Goal: Task Accomplishment & Management: Complete application form

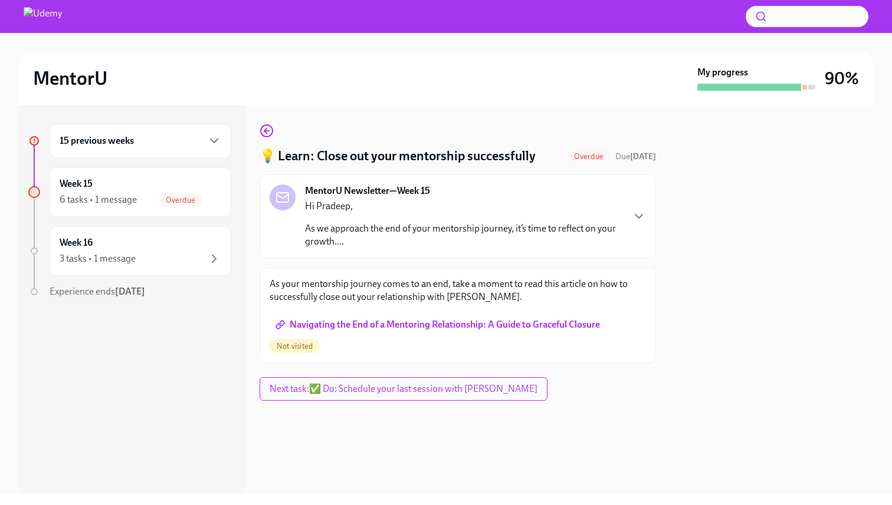
click at [461, 225] on p "As we approach the end of your mentorship journey, it’s time to reflect on your…" at bounding box center [463, 235] width 317 height 26
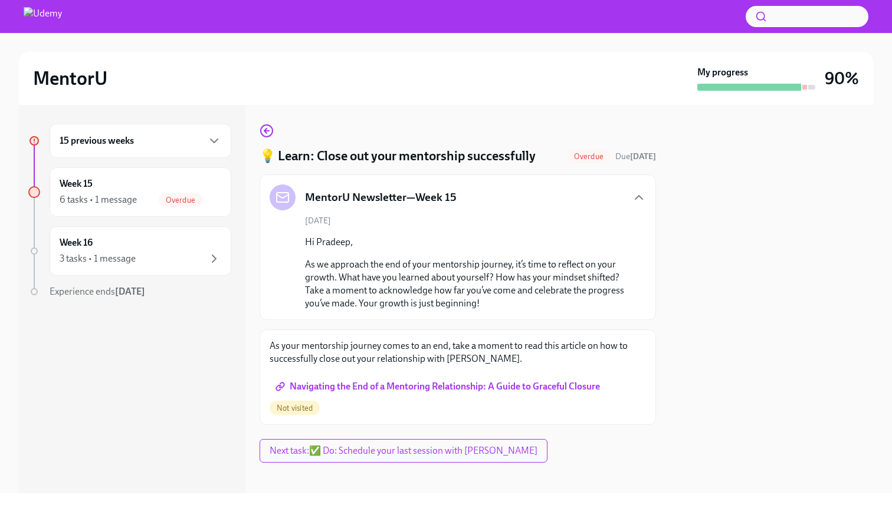
scroll to position [7, 0]
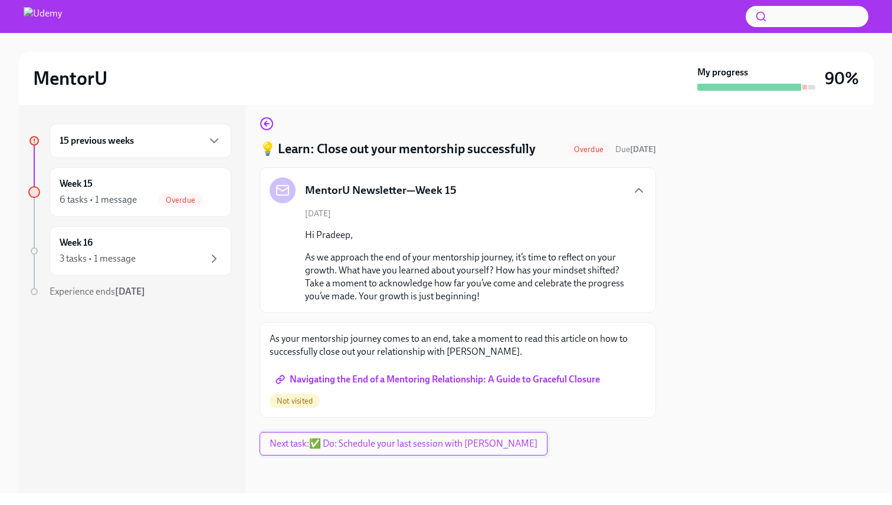
click at [372, 442] on span "Next task : ✅ Do: Schedule your last session with [PERSON_NAME]" at bounding box center [403, 444] width 268 height 12
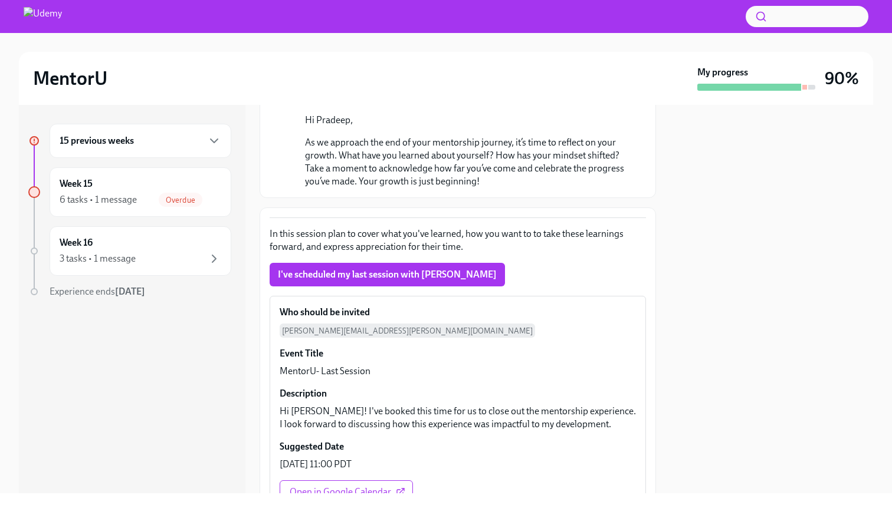
scroll to position [244, 0]
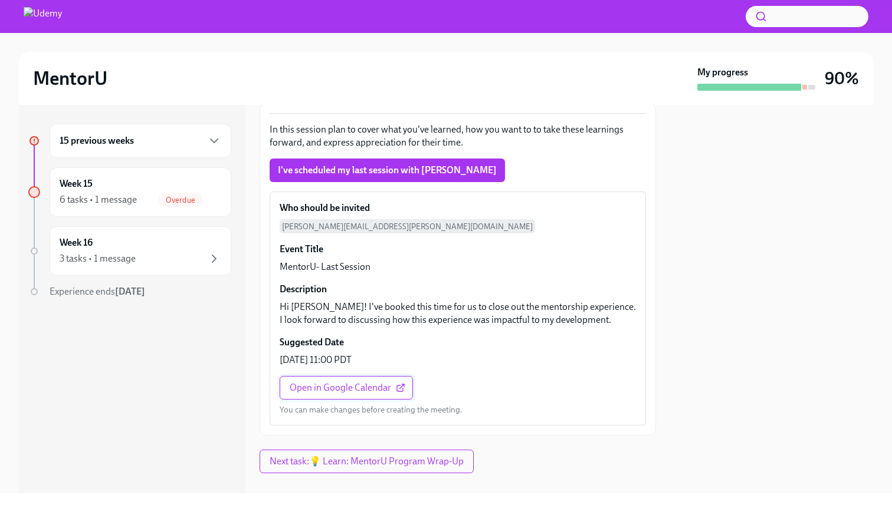
click at [347, 382] on span "Open in Google Calendar" at bounding box center [346, 388] width 113 height 12
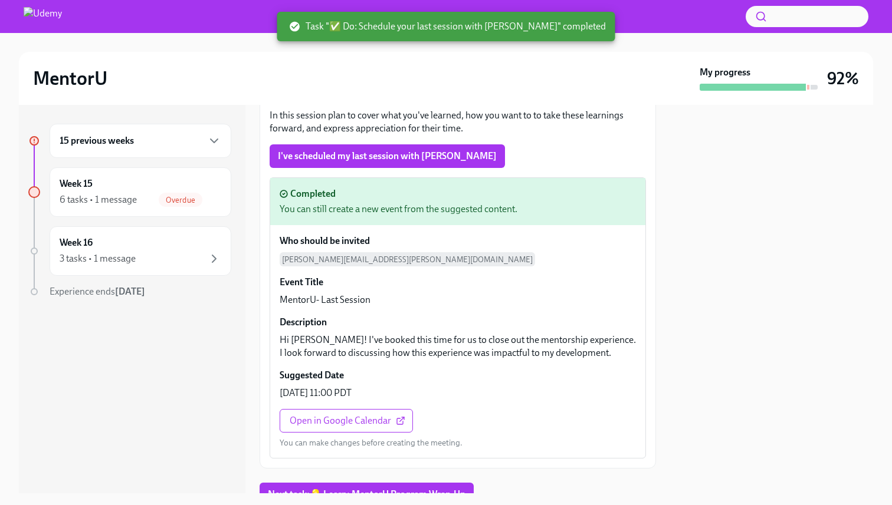
scroll to position [229, 0]
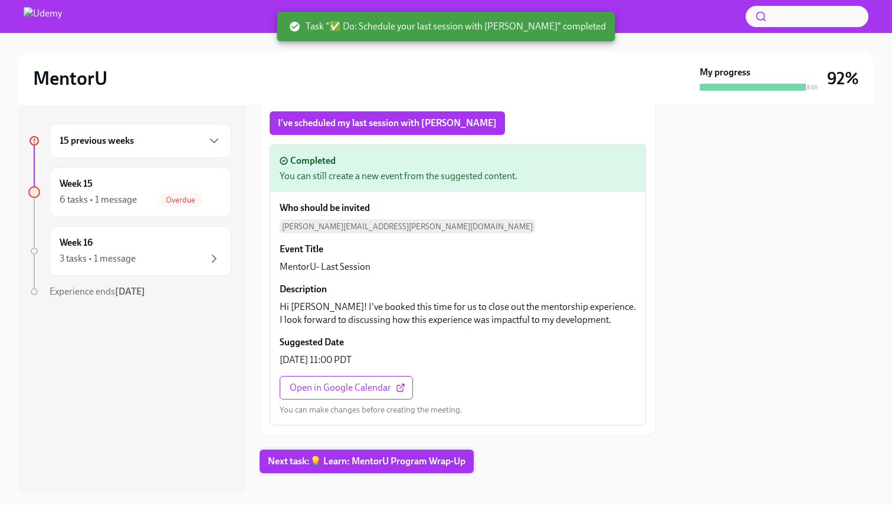
click at [359, 456] on span "Next task : 💡 Learn: MentorU Program Wrap-Up" at bounding box center [367, 462] width 198 height 12
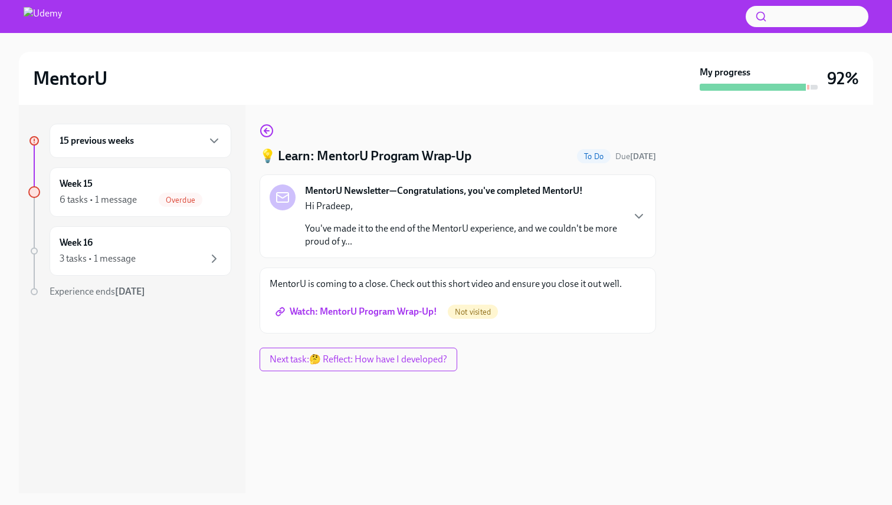
click at [308, 298] on div "MentorU is coming to a close. Check out this short video and ensure you close i…" at bounding box center [457, 301] width 376 height 46
click at [334, 313] on span "Watch: MentorU Program Wrap-Up!" at bounding box center [357, 312] width 159 height 12
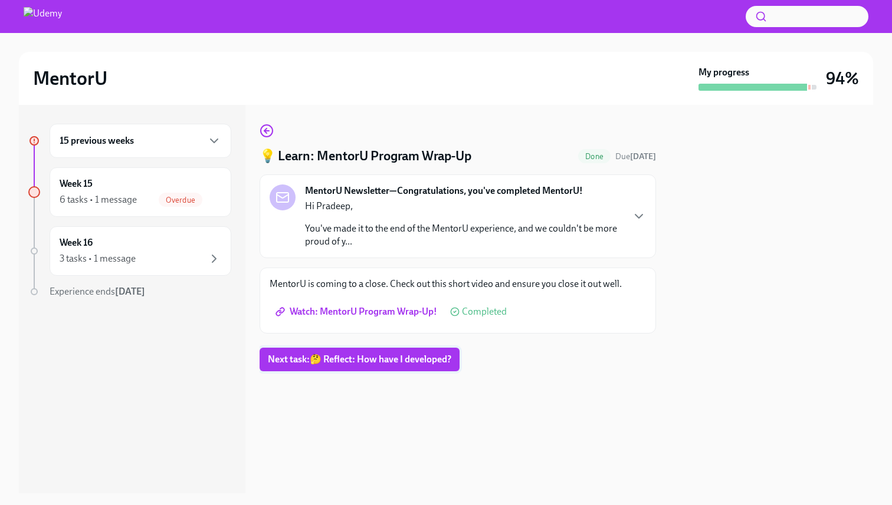
click at [328, 362] on span "Next task : 🤔 Reflect: How have I developed?" at bounding box center [359, 360] width 183 height 12
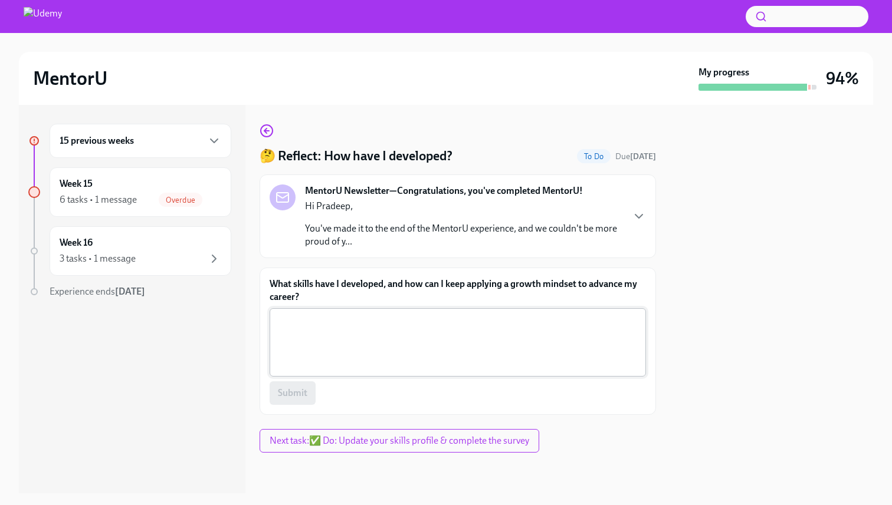
click at [360, 360] on textarea "What skills have I developed, and how can I keep applying a growth mindset to a…" at bounding box center [458, 342] width 362 height 57
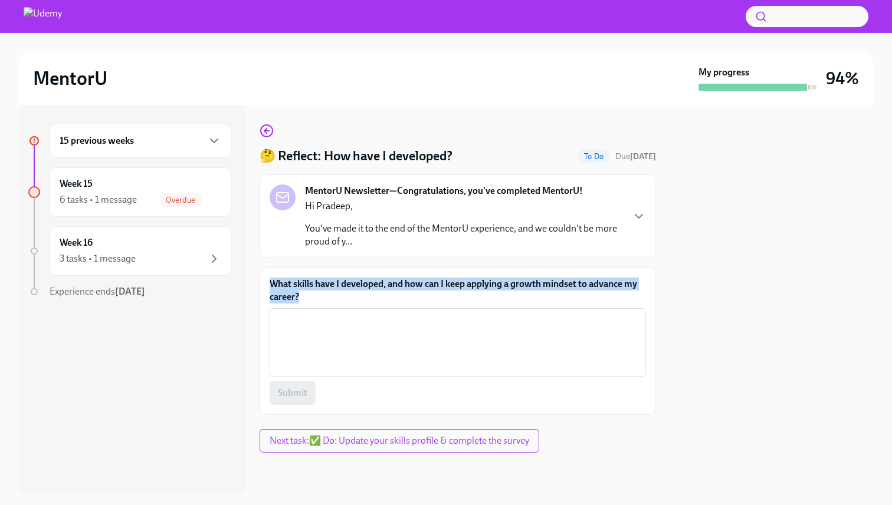
drag, startPoint x: 314, startPoint y: 296, endPoint x: 267, endPoint y: 282, distance: 49.7
click at [266, 282] on div "What skills have I developed, and how can I keep applying a growth mindset to a…" at bounding box center [457, 341] width 396 height 147
copy label "What skills have I developed, and how can I keep applying a growth mindset to a…"
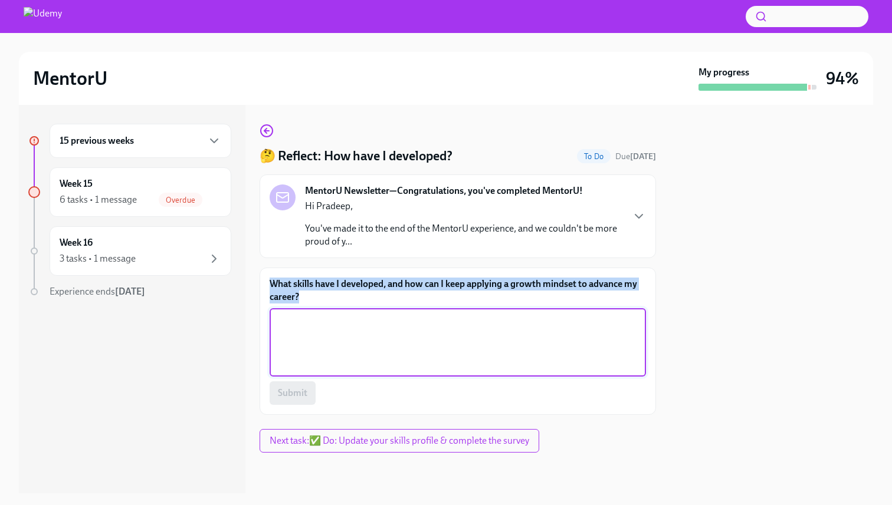
click at [327, 356] on textarea "What skills have I developed, and how can I keep applying a growth mindset to a…" at bounding box center [458, 342] width 362 height 57
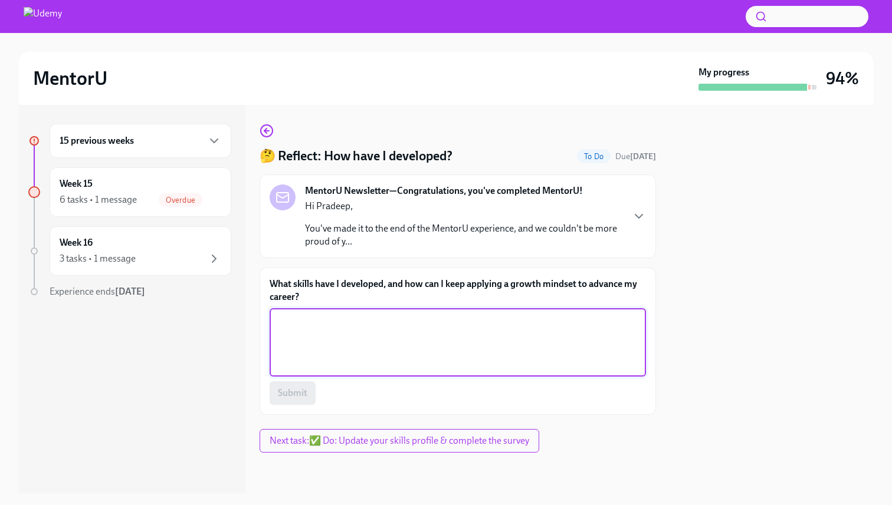
paste textarea "I have developed advanced data visualization and analytics skills in Tableau, a…"
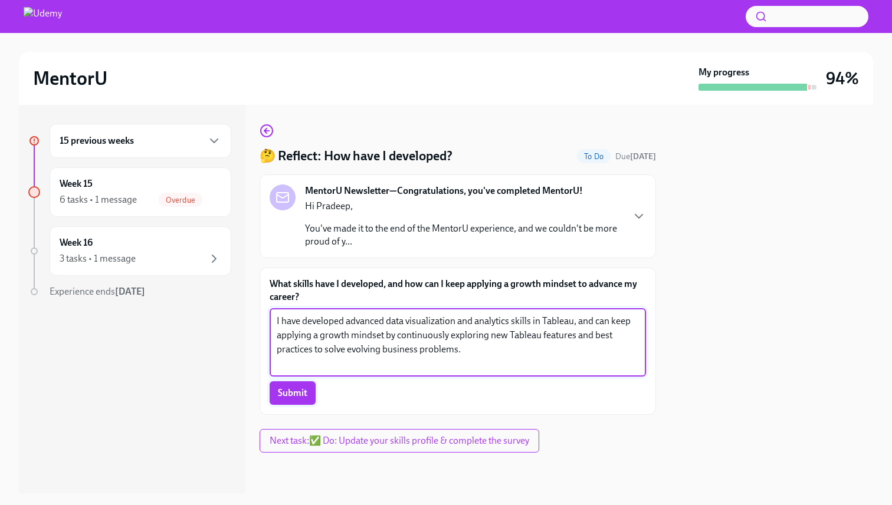
type textarea "I have developed advanced data visualization and analytics skills in Tableau, a…"
click at [298, 395] on span "Submit" at bounding box center [292, 393] width 29 height 12
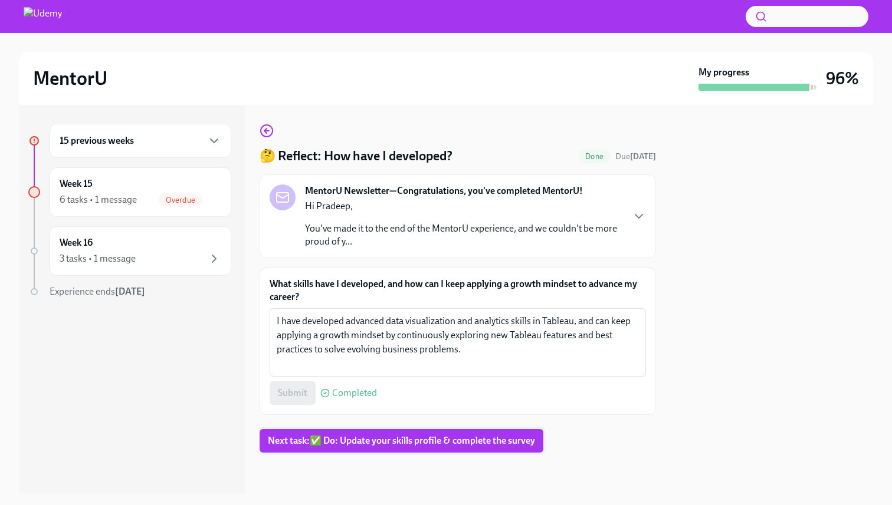
click at [399, 437] on span "Next task : ✅ Do: Update your skills profile & complete the survey" at bounding box center [401, 441] width 267 height 12
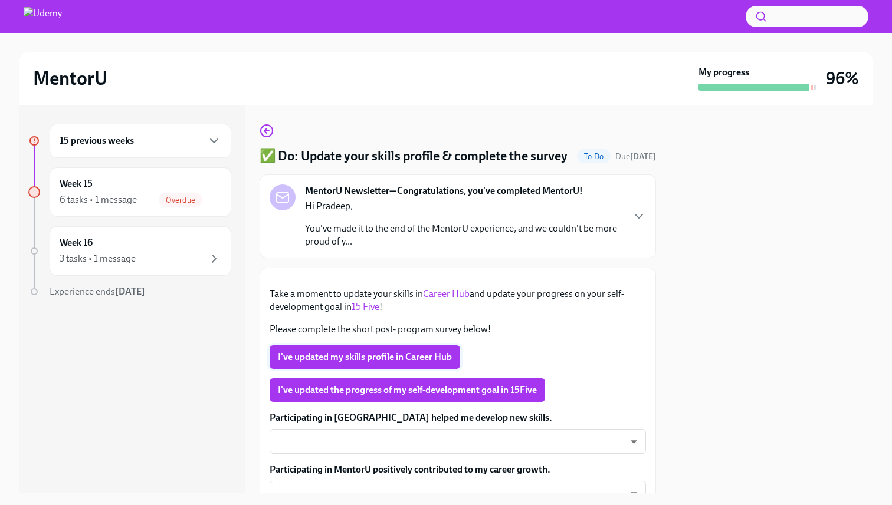
click at [381, 363] on span "I've updated my skills profile in Career Hub" at bounding box center [365, 357] width 174 height 12
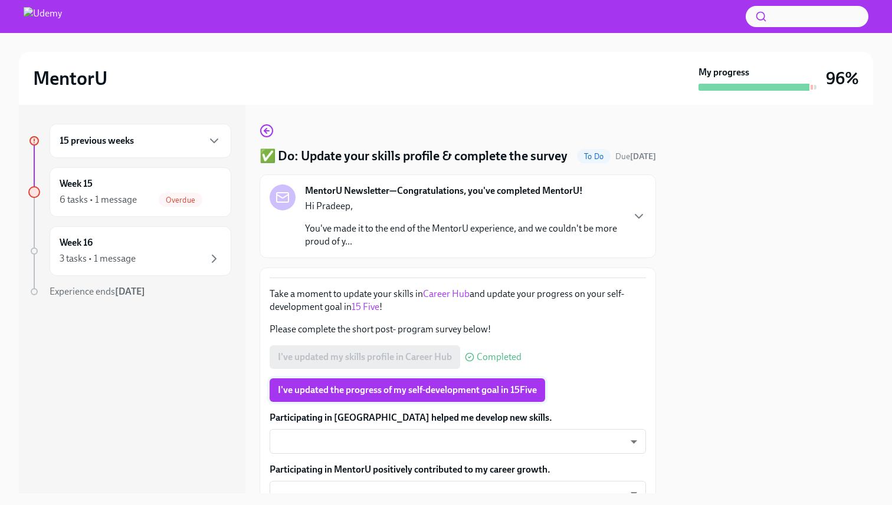
click at [361, 396] on span "I've updated the progress of my self-development goal in 15Five" at bounding box center [407, 390] width 259 height 12
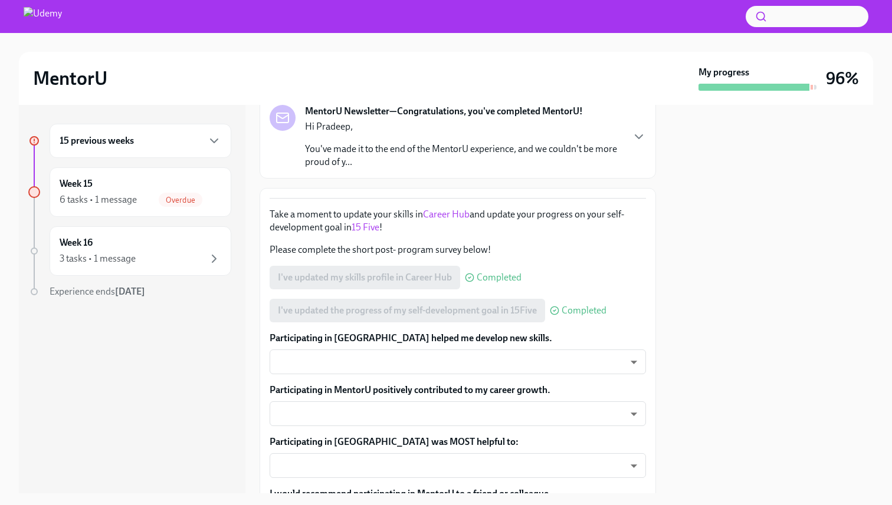
scroll to position [149, 0]
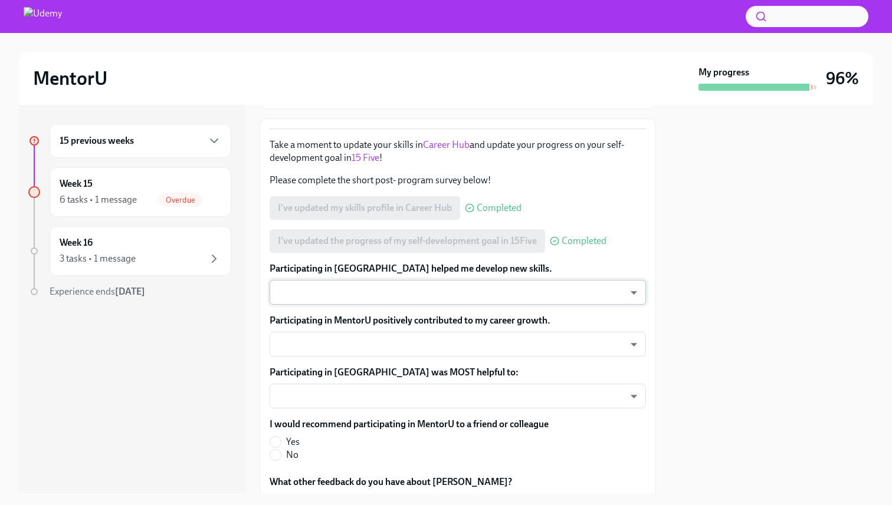
click at [357, 313] on body "MentorU My progress 96% 15 previous weeks Week 15 6 tasks • 1 message Overdue W…" at bounding box center [446, 252] width 892 height 505
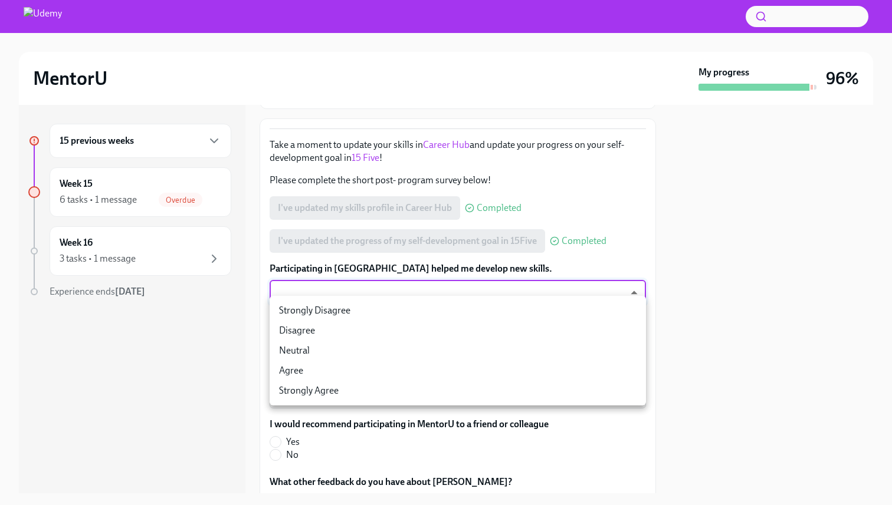
click at [317, 384] on li "Strongly Agree" at bounding box center [457, 391] width 376 height 20
type input "Rq6Pw72O-"
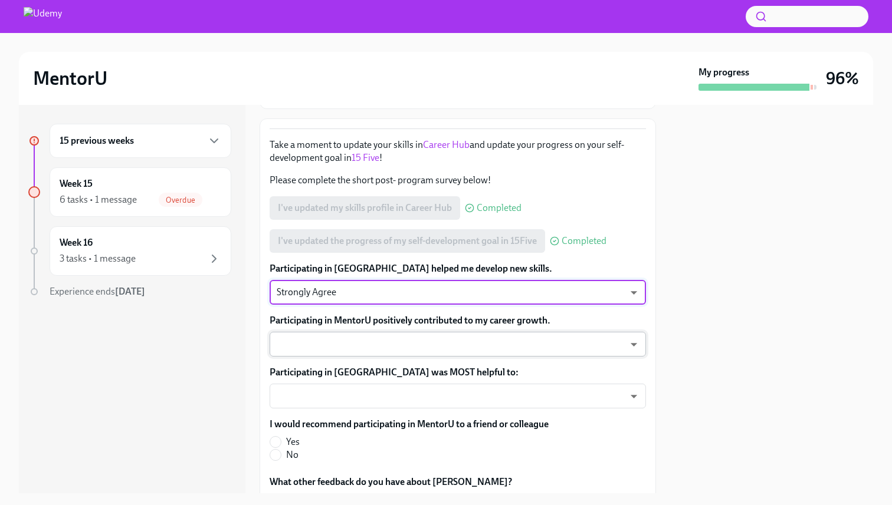
click at [324, 367] on body "MentorU My progress 96% 15 previous weeks Week 15 6 tasks • 1 message Overdue W…" at bounding box center [446, 252] width 892 height 505
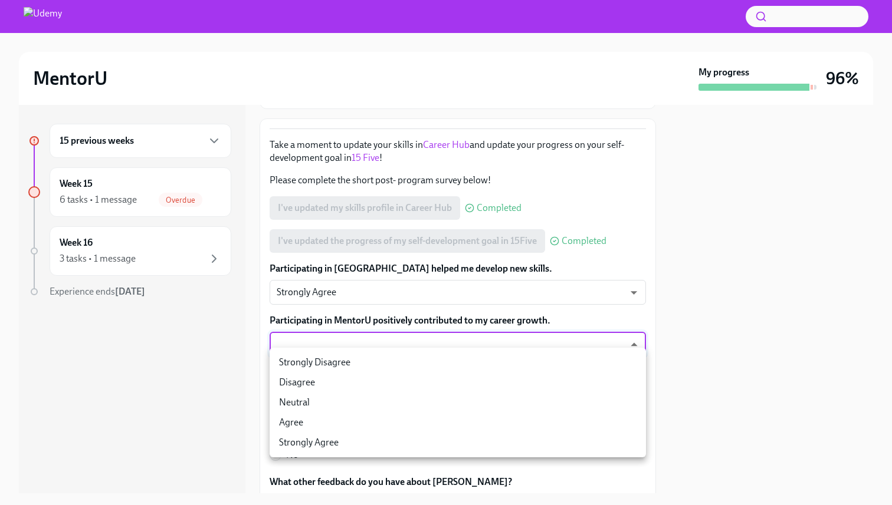
click at [324, 448] on li "Strongly Agree" at bounding box center [457, 443] width 376 height 20
type input "uAFEFZ6YV"
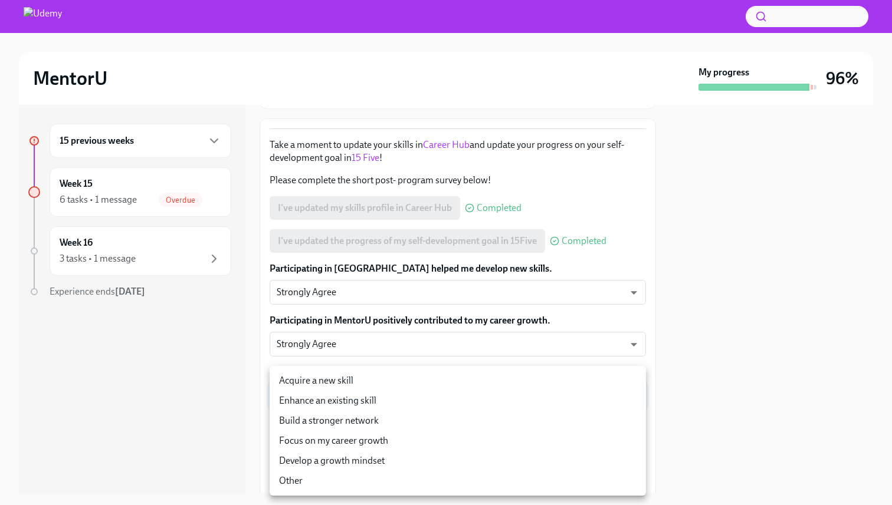
click at [333, 415] on body "MentorU My progress 96% 15 previous weeks Week 15 6 tasks • 1 message Overdue W…" at bounding box center [446, 252] width 892 height 505
click at [340, 403] on li "Enhance an existing skill" at bounding box center [457, 401] width 376 height 20
type input "gl2w8ay7a"
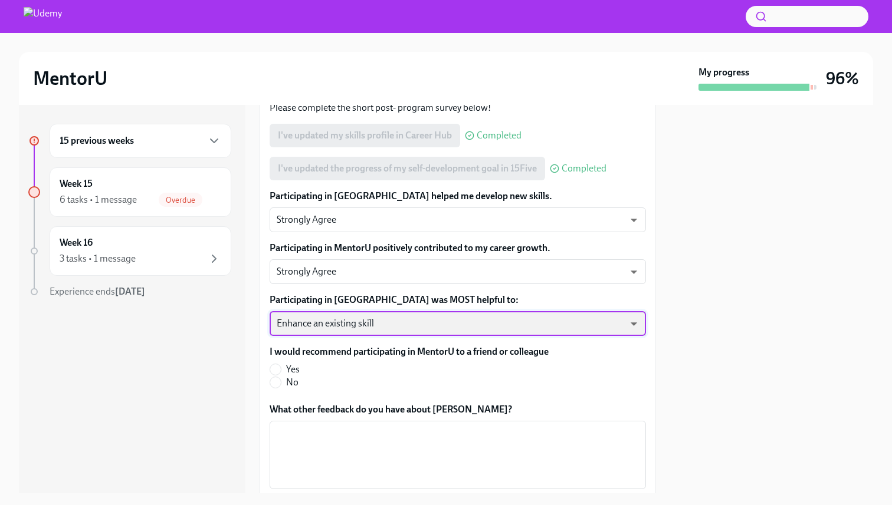
scroll to position [271, 0]
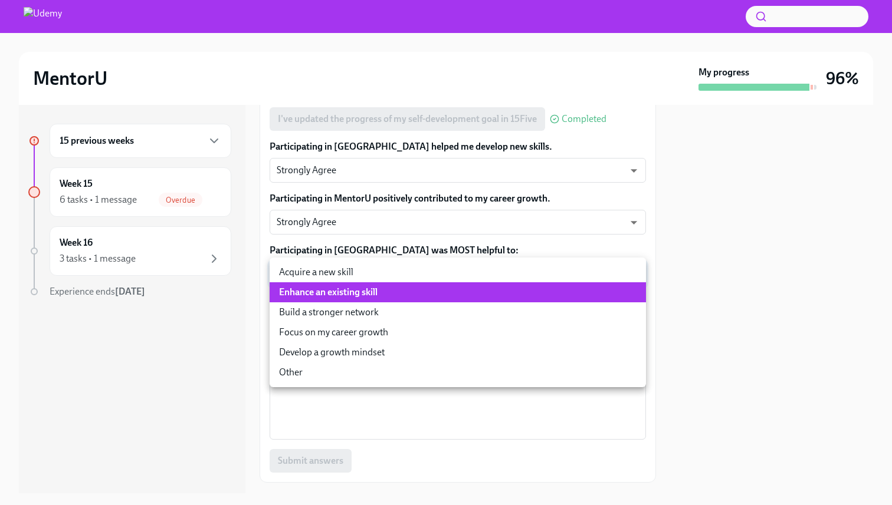
click at [313, 285] on body "MentorU My progress 96% 15 previous weeks Week 15 6 tasks • 1 message Overdue W…" at bounding box center [446, 252] width 892 height 505
click at [226, 343] on div at bounding box center [446, 252] width 892 height 505
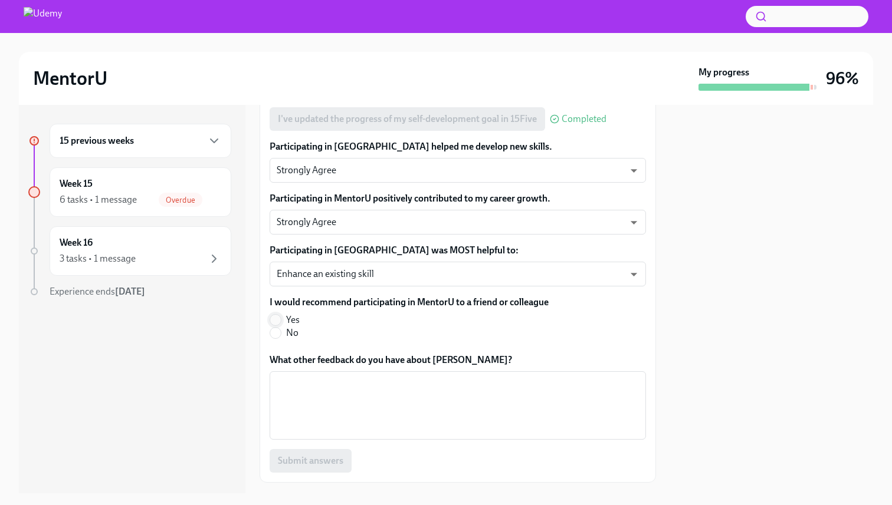
click at [275, 325] on input "Yes" at bounding box center [275, 320] width 11 height 11
radio input "true"
click at [311, 406] on textarea "What other feedback do you have about [PERSON_NAME]?" at bounding box center [458, 405] width 362 height 57
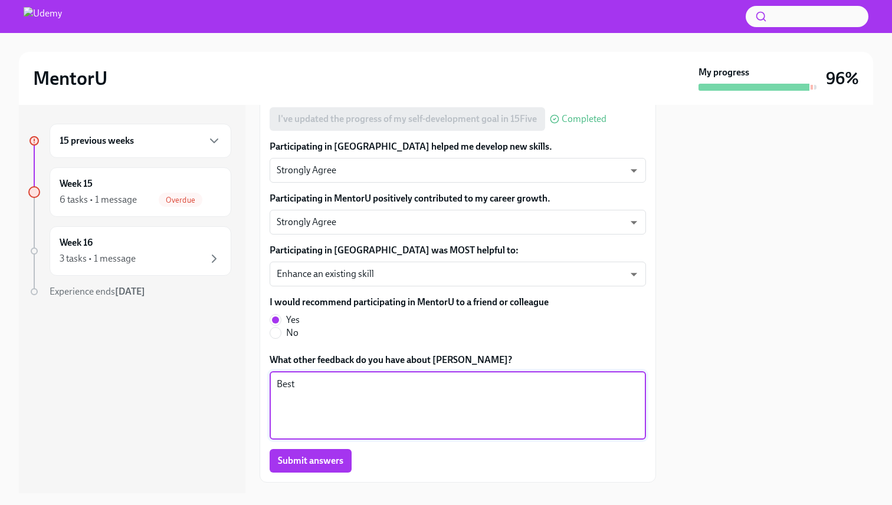
type textarea "Best"
click at [222, 427] on div "15 previous weeks Week 15 6 tasks • 1 message Overdue Week 16 3 tasks • 1 messa…" at bounding box center [132, 299] width 226 height 389
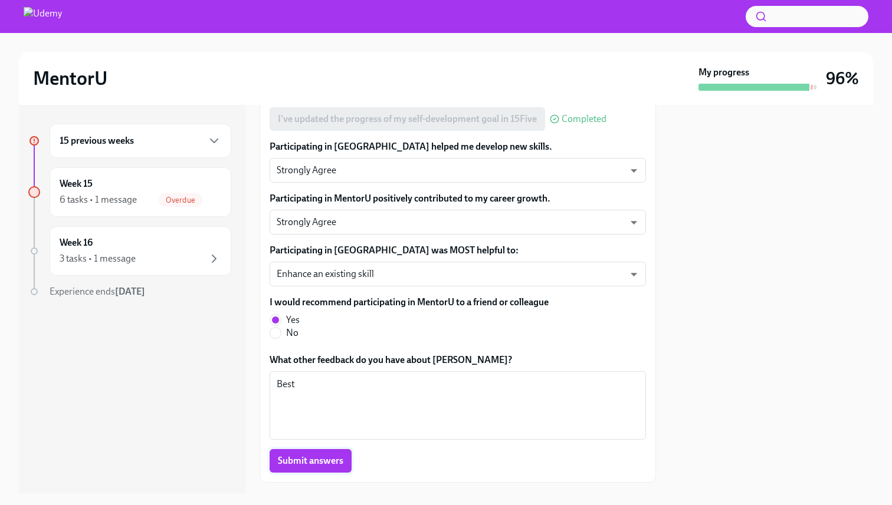
click at [308, 467] on span "Submit answers" at bounding box center [310, 461] width 65 height 12
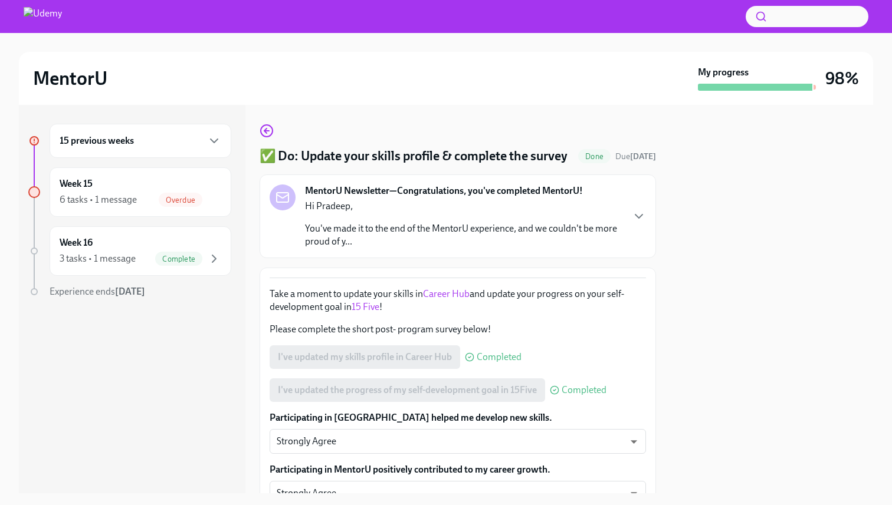
scroll to position [17, 0]
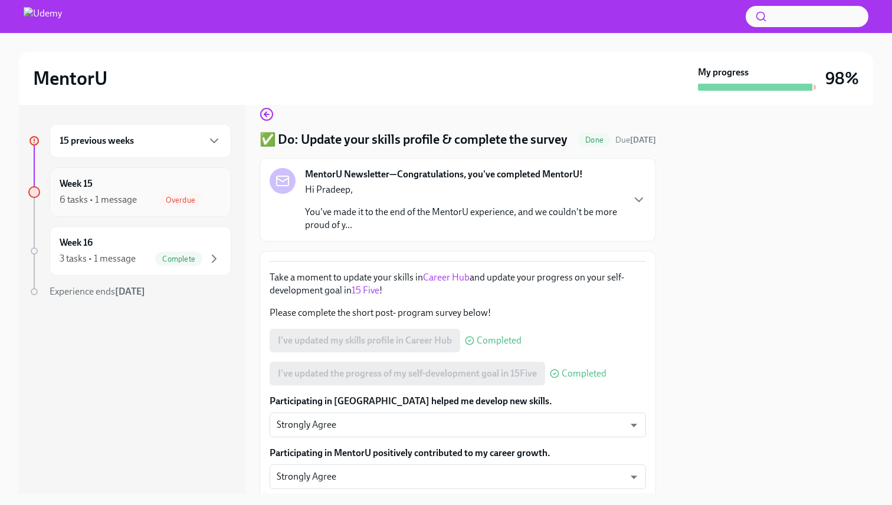
click at [160, 206] on div "Overdue" at bounding box center [190, 200] width 63 height 14
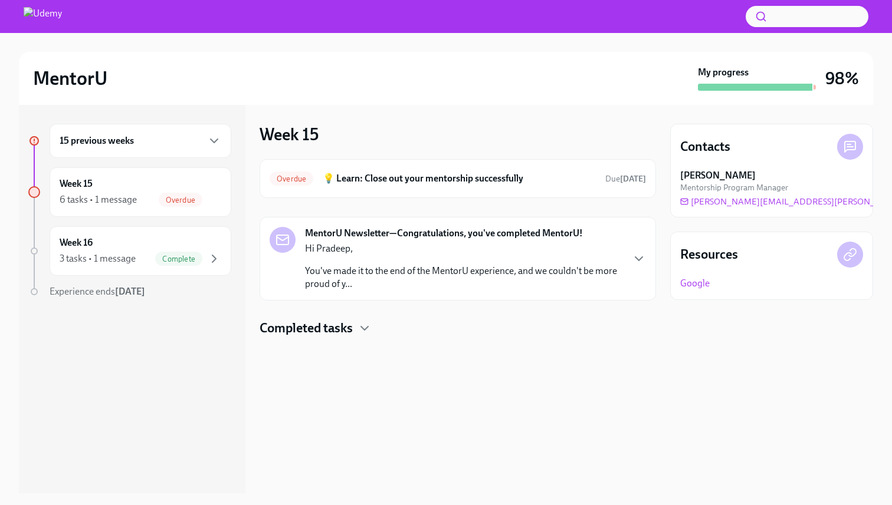
click at [347, 262] on div "Hi [PERSON_NAME], You've made it to the end of the MentorU experience, and we c…" at bounding box center [463, 266] width 317 height 48
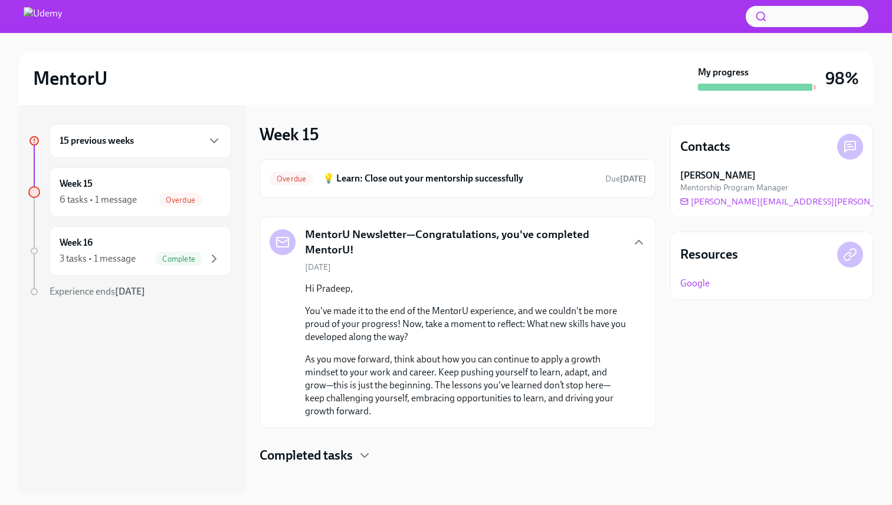
scroll to position [9, 0]
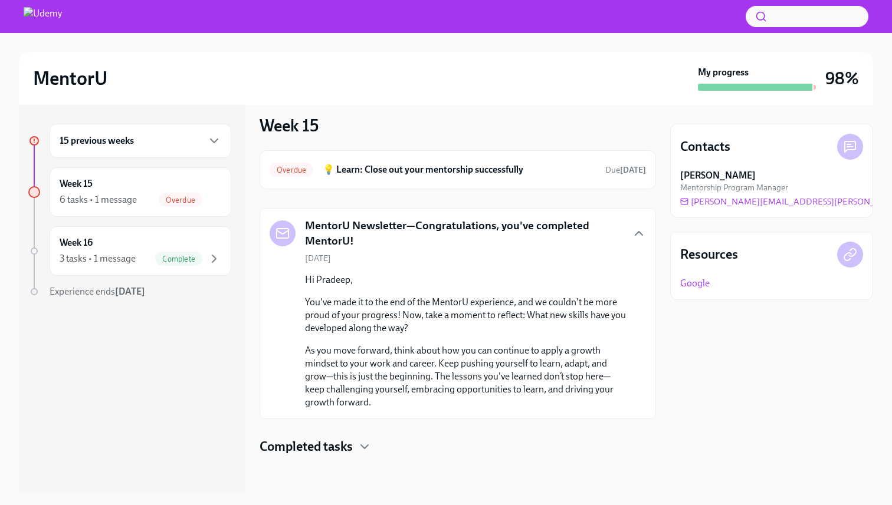
click at [357, 436] on div "Overdue 💡 Learn: Close out your mentorship successfully Due [DATE] MentorU News…" at bounding box center [457, 302] width 396 height 305
click at [360, 449] on icon "button" at bounding box center [364, 447] width 14 height 14
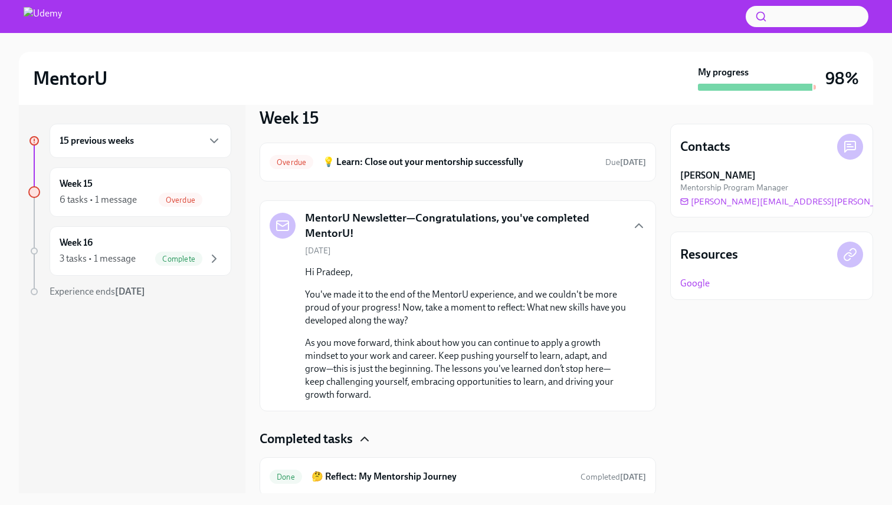
scroll to position [3, 0]
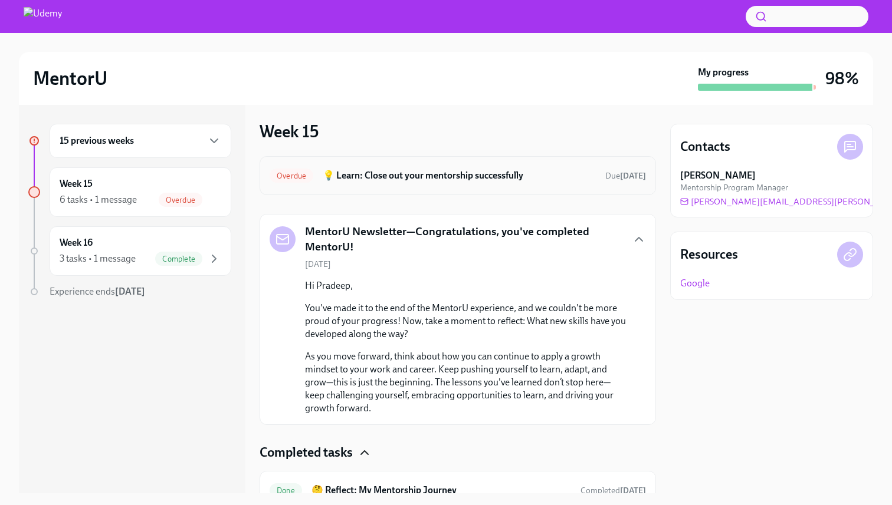
click at [415, 183] on div "Overdue 💡 Learn: Close out your mentorship successfully Due [DATE]" at bounding box center [457, 175] width 376 height 19
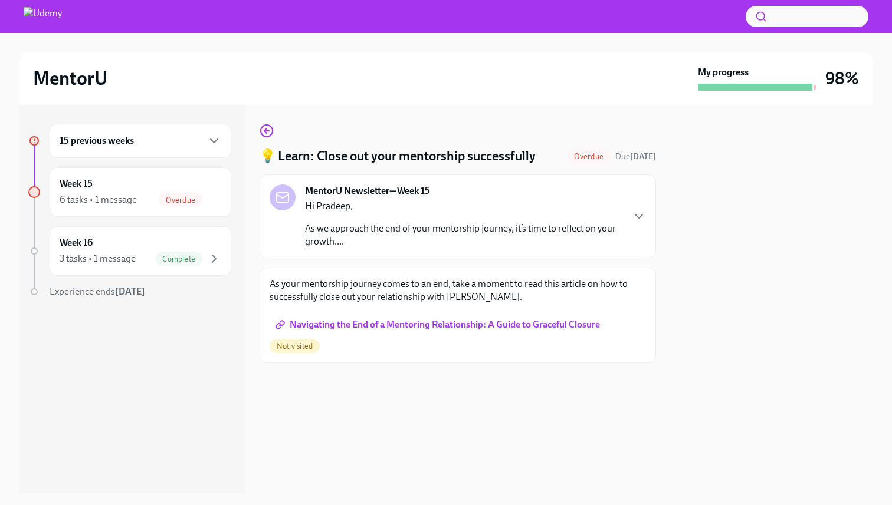
click at [407, 320] on span "Navigating the End of a Mentoring Relationship: A Guide to Graceful Closure" at bounding box center [439, 325] width 322 height 12
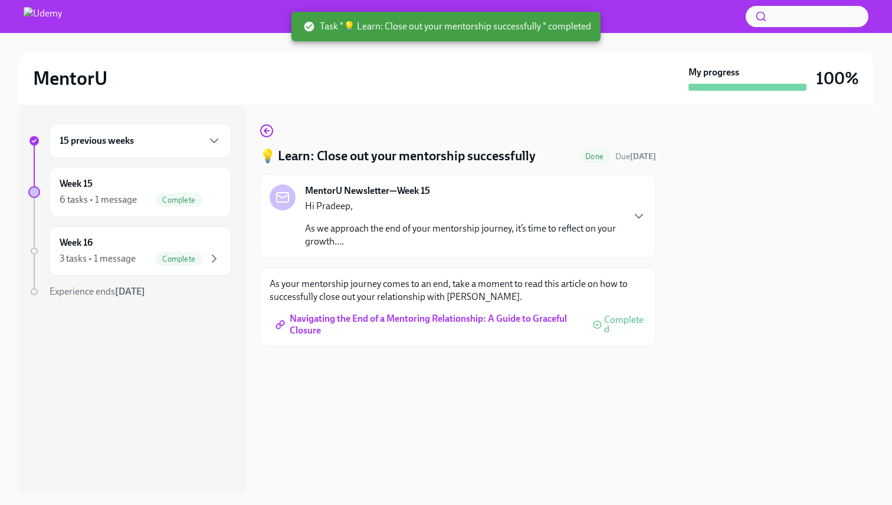
click at [647, 212] on div "MentorU Newsletter—Week 15 Hi [PERSON_NAME], As we approach the end of your men…" at bounding box center [457, 217] width 396 height 84
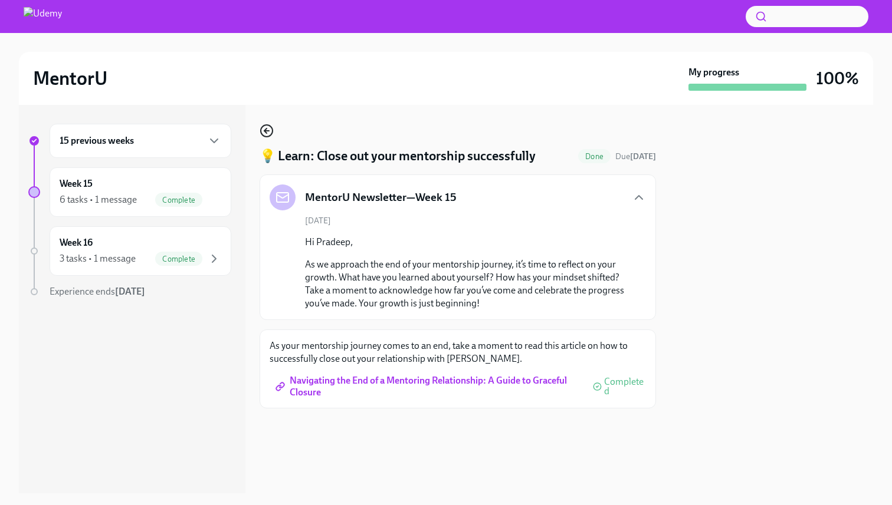
click at [266, 132] on icon "button" at bounding box center [265, 131] width 2 height 5
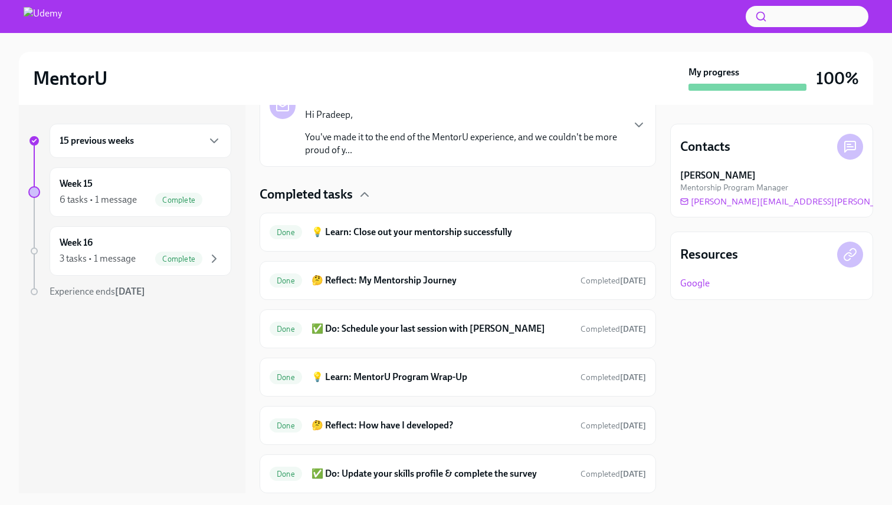
scroll to position [254, 0]
